Goal: Information Seeking & Learning: Learn about a topic

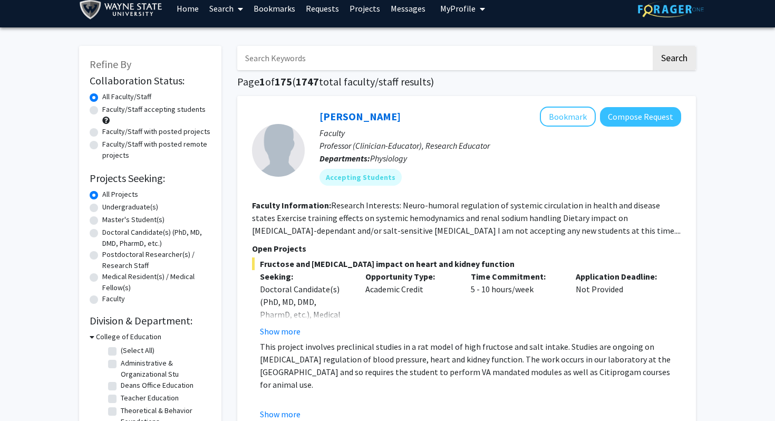
scroll to position [9, 0]
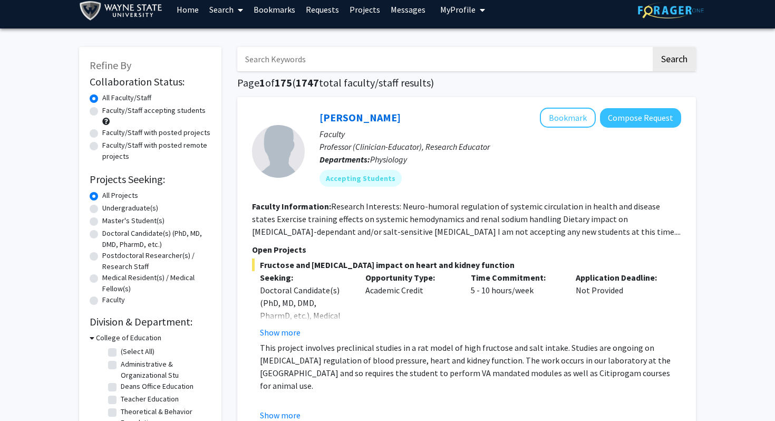
click at [102, 113] on label "Faculty/Staff accepting students" at bounding box center [153, 110] width 103 height 11
click at [102, 112] on input "Faculty/Staff accepting students" at bounding box center [105, 108] width 7 height 7
radio input "true"
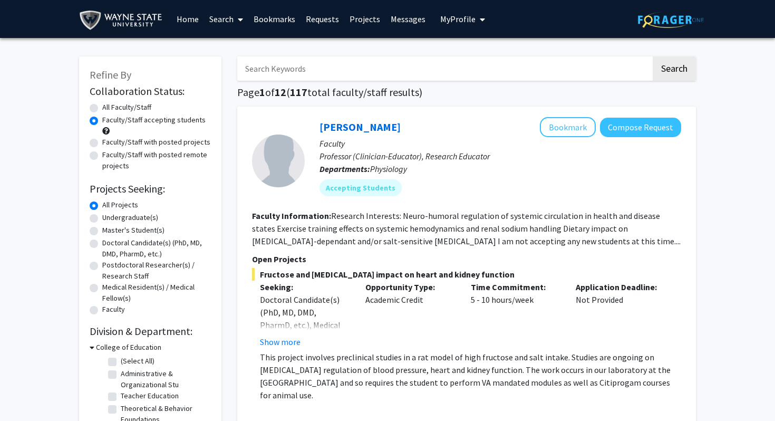
click at [102, 141] on label "Faculty/Staff with posted projects" at bounding box center [156, 142] width 108 height 11
click at [102, 141] on input "Faculty/Staff with posted projects" at bounding box center [105, 140] width 7 height 7
radio input "true"
click at [102, 119] on label "Faculty/Staff accepting students" at bounding box center [153, 119] width 103 height 11
click at [102, 119] on input "Faculty/Staff accepting students" at bounding box center [105, 117] width 7 height 7
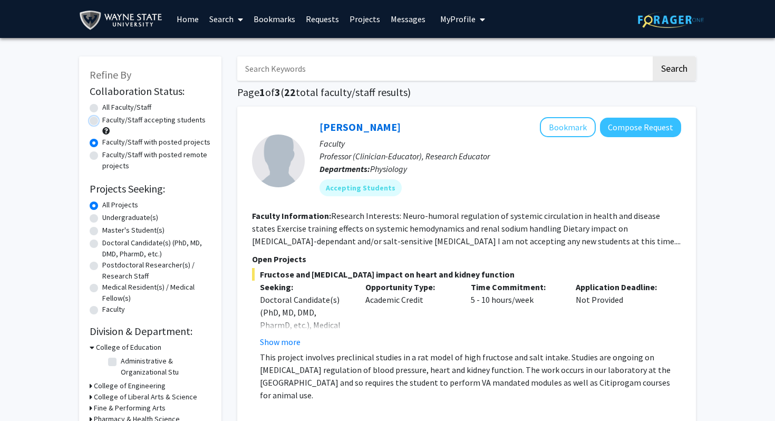
radio input "true"
click at [102, 217] on label "Undergraduate(s)" at bounding box center [130, 217] width 56 height 11
click at [102, 217] on input "Undergraduate(s)" at bounding box center [105, 215] width 7 height 7
radio input "true"
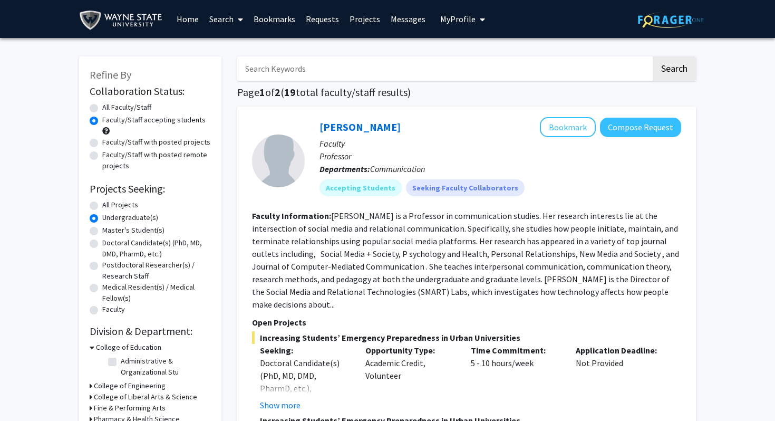
click at [102, 109] on label "All Faculty/Staff" at bounding box center [126, 107] width 49 height 11
click at [102, 109] on input "All Faculty/Staff" at bounding box center [105, 105] width 7 height 7
radio input "true"
click at [382, 285] on section "Faculty Information: [PERSON_NAME] is a Professor in communication studies. Her…" at bounding box center [466, 259] width 429 height 101
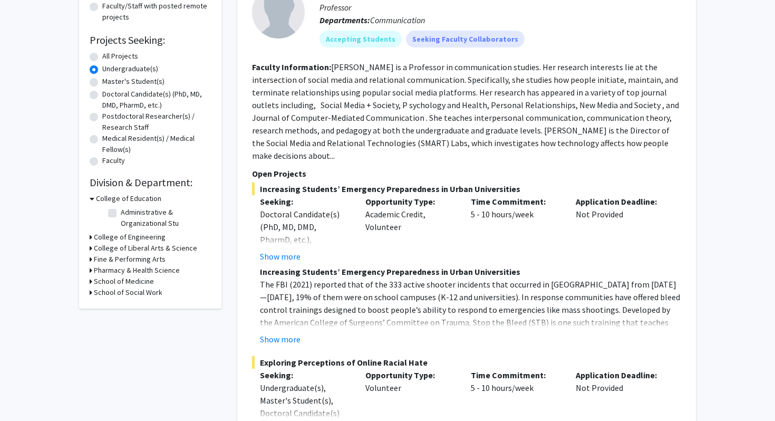
scroll to position [157, 0]
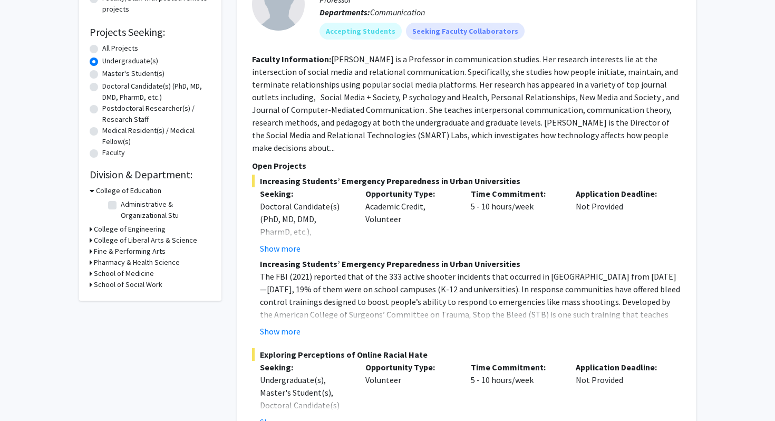
click at [92, 192] on icon at bounding box center [92, 190] width 5 height 11
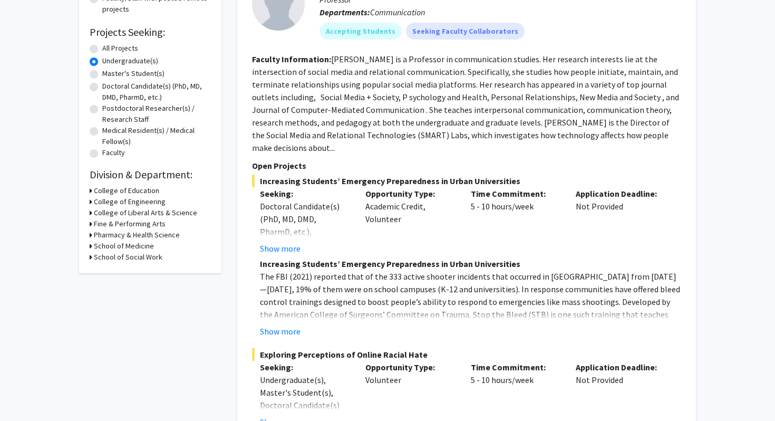
click at [90, 214] on icon at bounding box center [91, 212] width 3 height 11
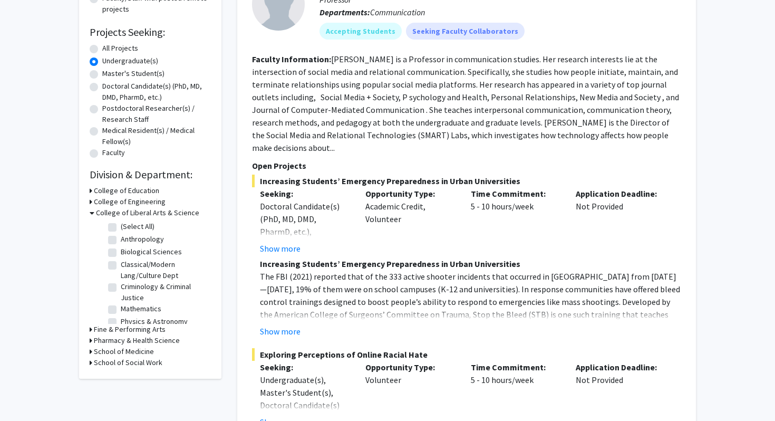
click at [121, 227] on label "(Select All)" at bounding box center [138, 226] width 34 height 11
click at [121, 227] on input "(Select All)" at bounding box center [124, 224] width 7 height 7
checkbox input "true"
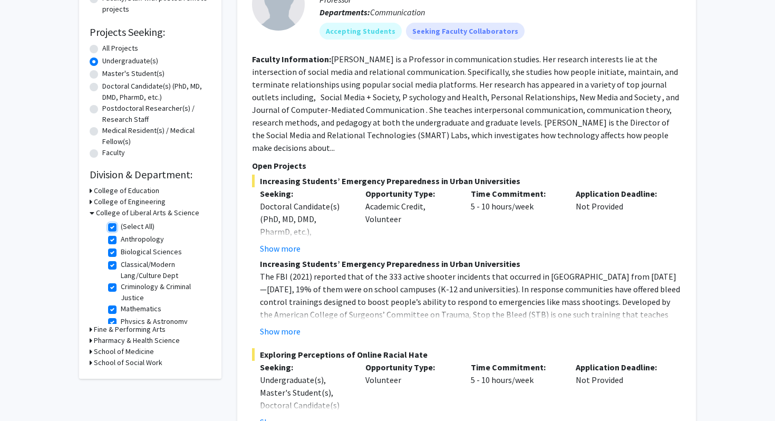
checkbox input "true"
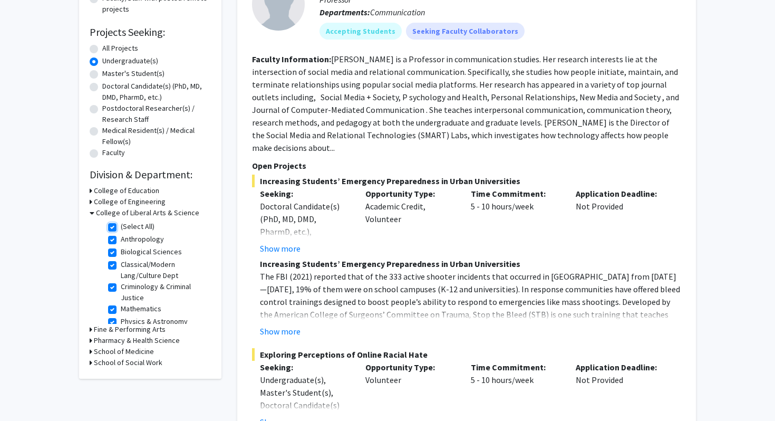
checkbox input "true"
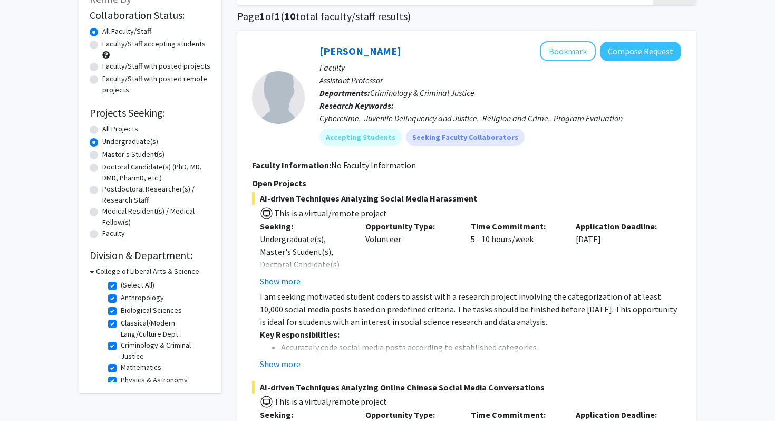
scroll to position [107, 0]
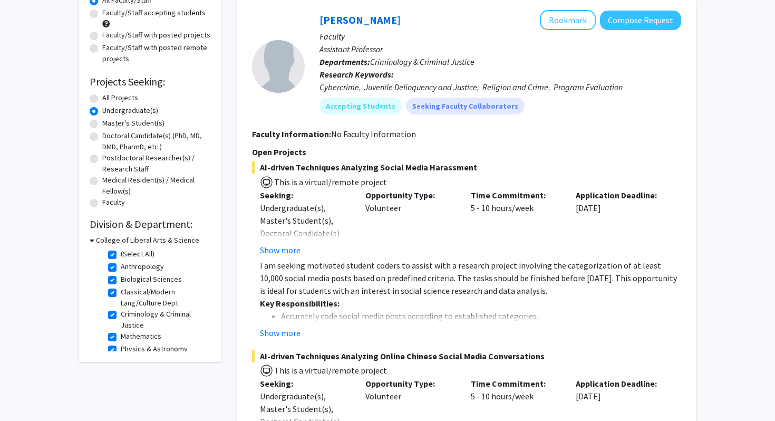
click at [121, 254] on label "(Select All)" at bounding box center [138, 253] width 34 height 11
click at [121, 254] on input "(Select All)" at bounding box center [124, 251] width 7 height 7
checkbox input "false"
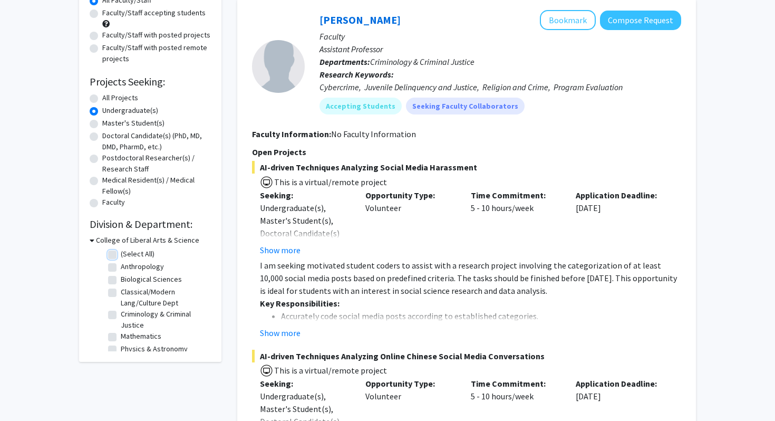
checkbox input "false"
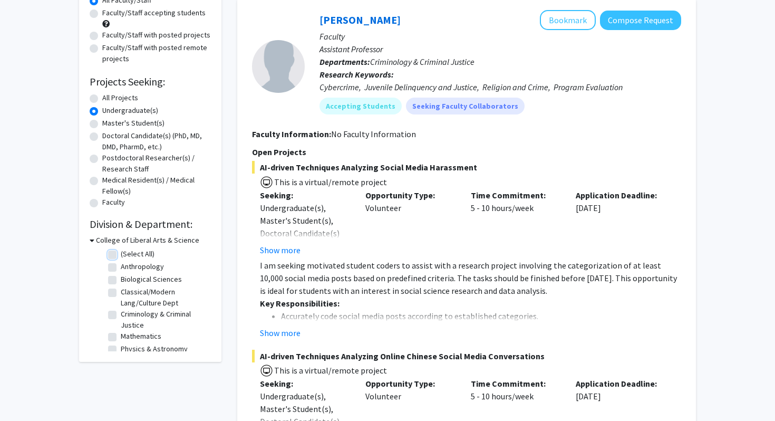
checkbox input "false"
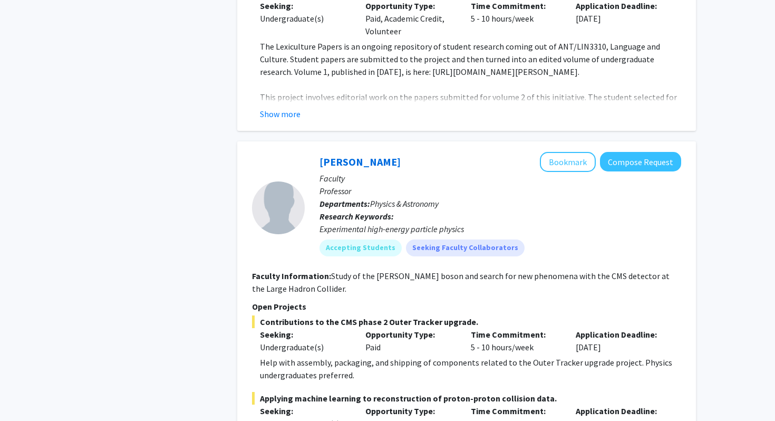
scroll to position [2048, 0]
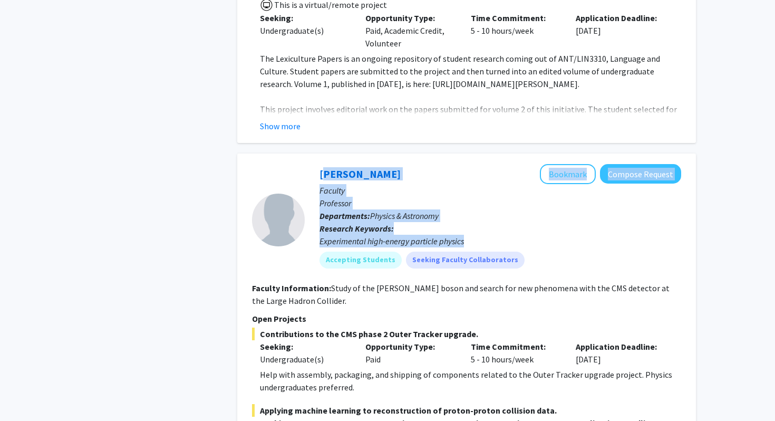
drag, startPoint x: 316, startPoint y: 142, endPoint x: 468, endPoint y: 217, distance: 169.1
click at [468, 217] on div "[PERSON_NAME] Bookmark Compose Request Faculty Professor Departments: Physics &…" at bounding box center [493, 220] width 376 height 112
click at [434, 184] on p "Faculty" at bounding box center [501, 190] width 362 height 13
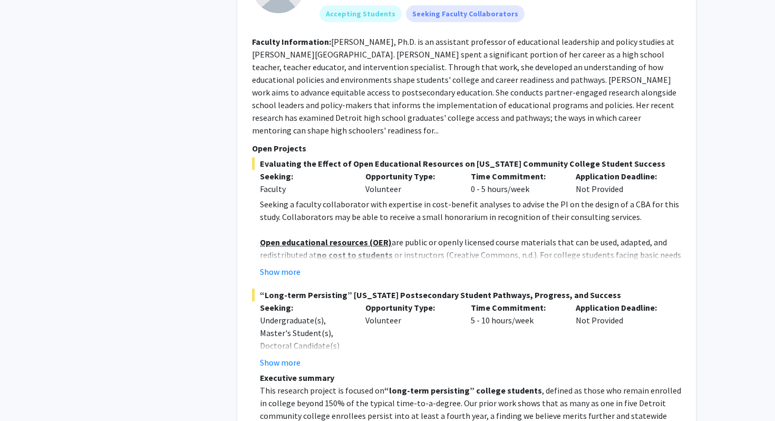
scroll to position [4413, 0]
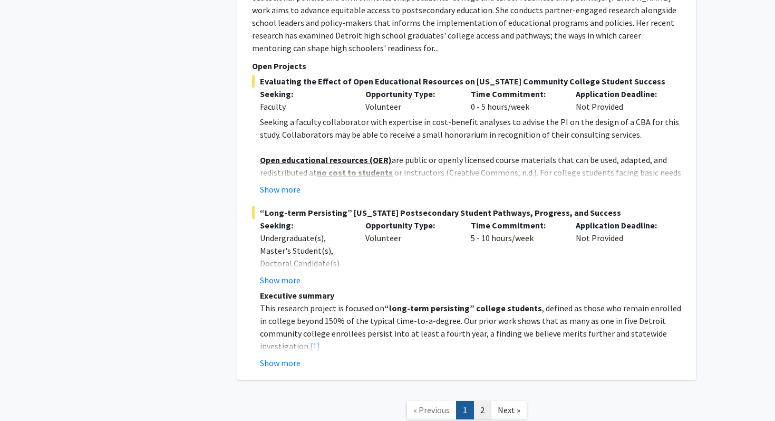
click at [480, 401] on link "2" at bounding box center [482, 410] width 18 height 18
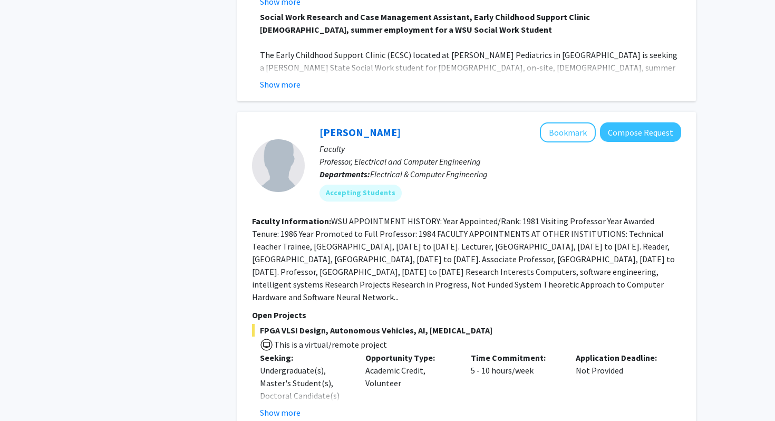
scroll to position [2601, 0]
click at [288, 405] on button "Show more" at bounding box center [280, 411] width 41 height 13
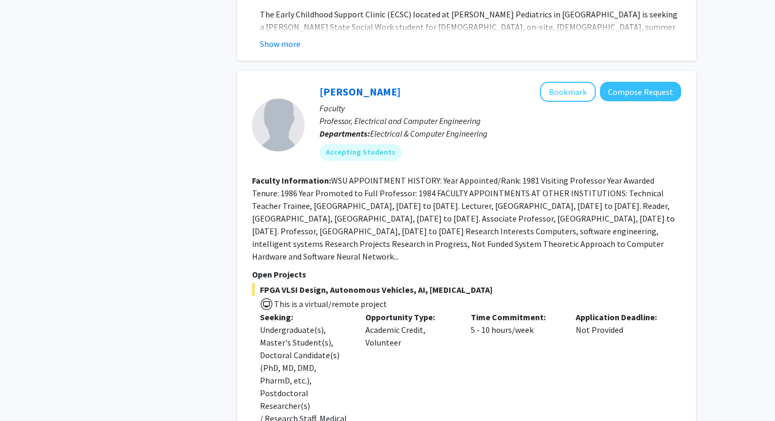
scroll to position [2639, 0]
